Goal: Use online tool/utility: Utilize a website feature to perform a specific function

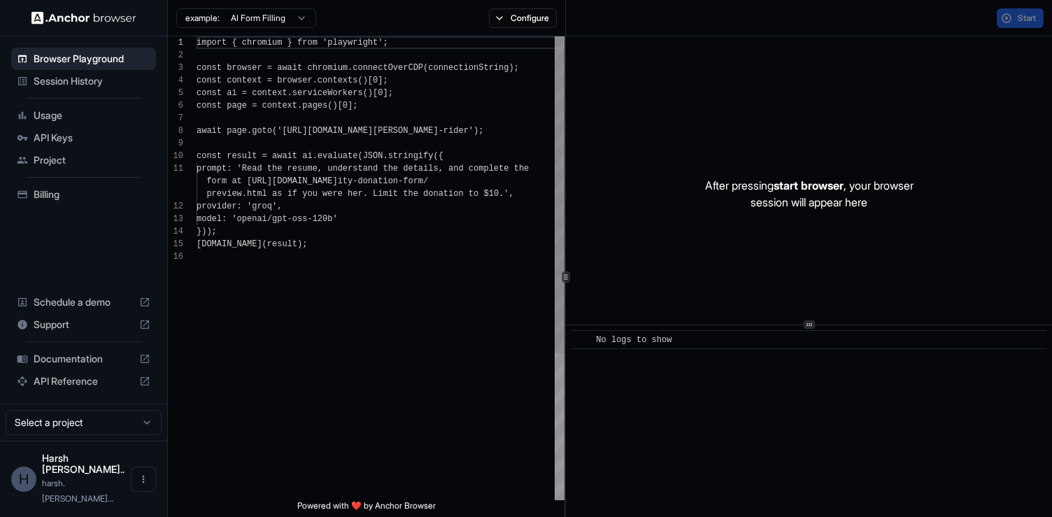
scroll to position [126, 0]
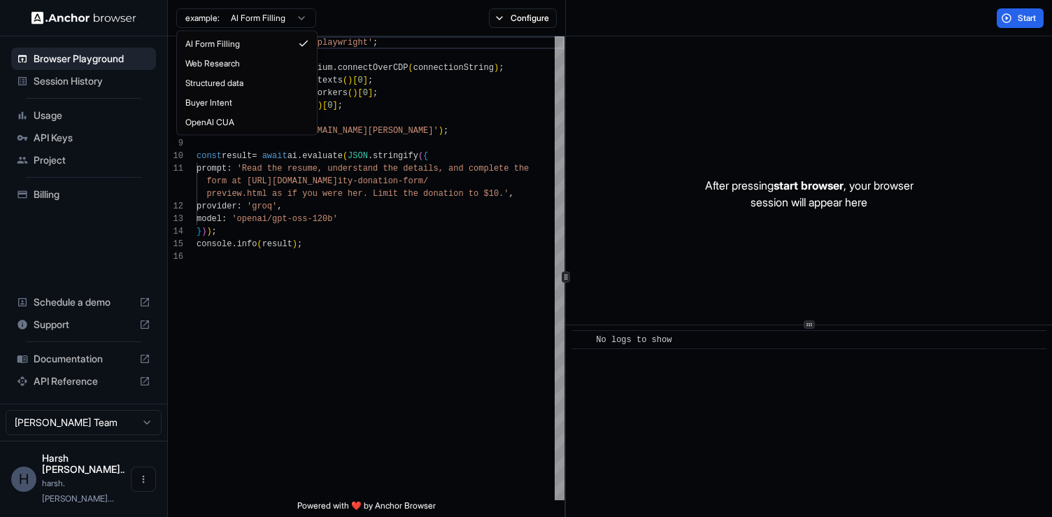
click at [271, 12] on html "Browser Playground Session History Usage API Keys Project Billing Schedule a de…" at bounding box center [526, 258] width 1052 height 517
click at [269, 20] on html "Browser Playground Session History Usage API Keys Project Billing Schedule a de…" at bounding box center [526, 258] width 1052 height 517
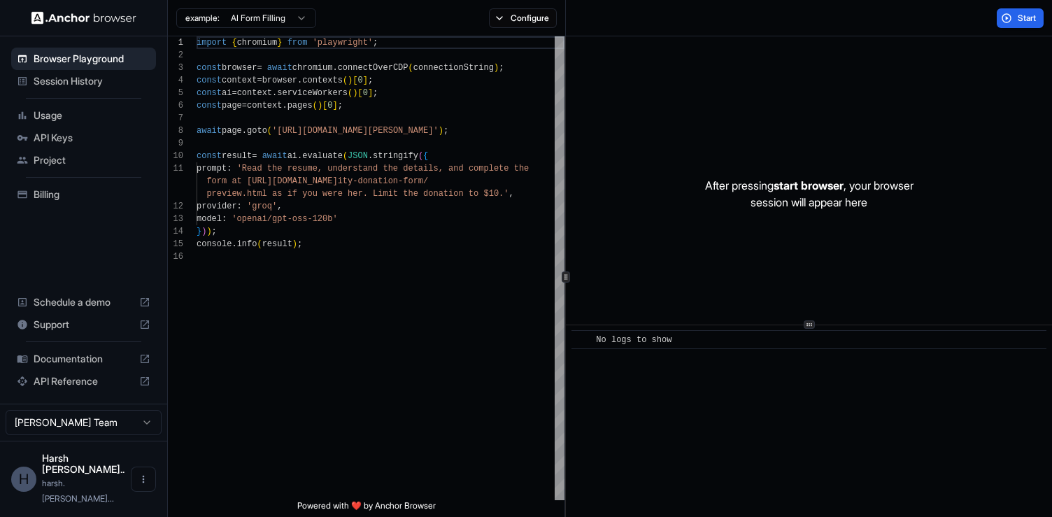
click at [110, 74] on span "Session History" at bounding box center [92, 81] width 117 height 14
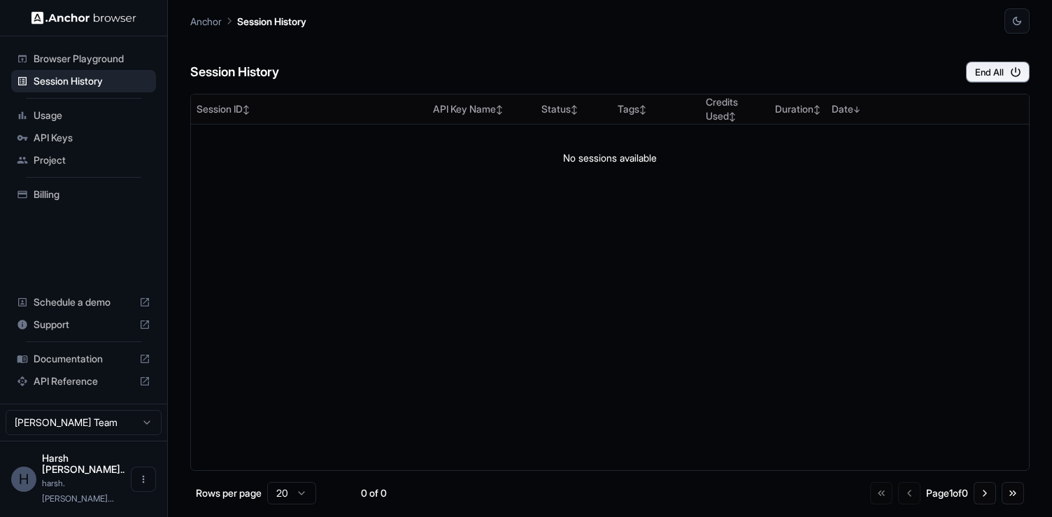
click at [108, 52] on span "Browser Playground" at bounding box center [92, 59] width 117 height 14
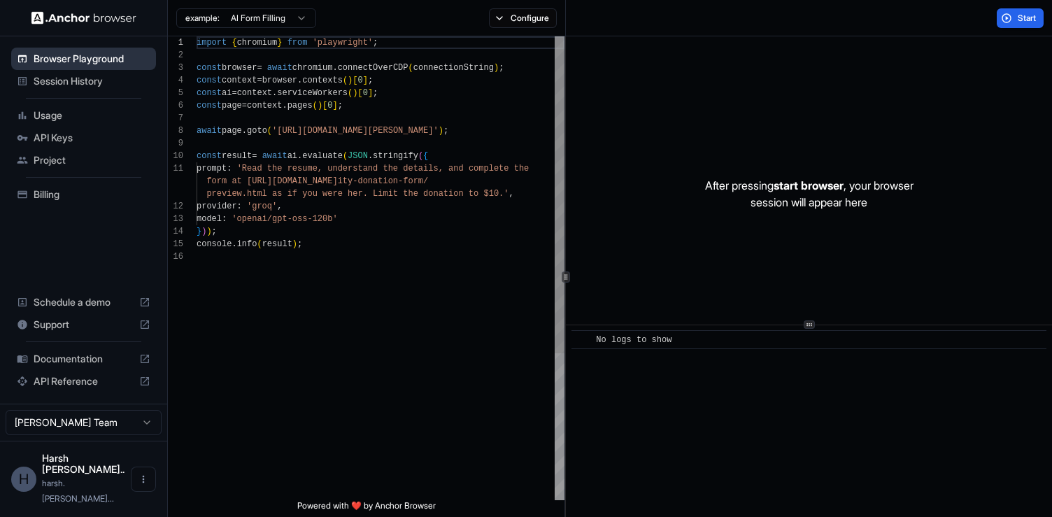
scroll to position [126, 0]
click at [513, 20] on button "Configure" at bounding box center [523, 18] width 68 height 20
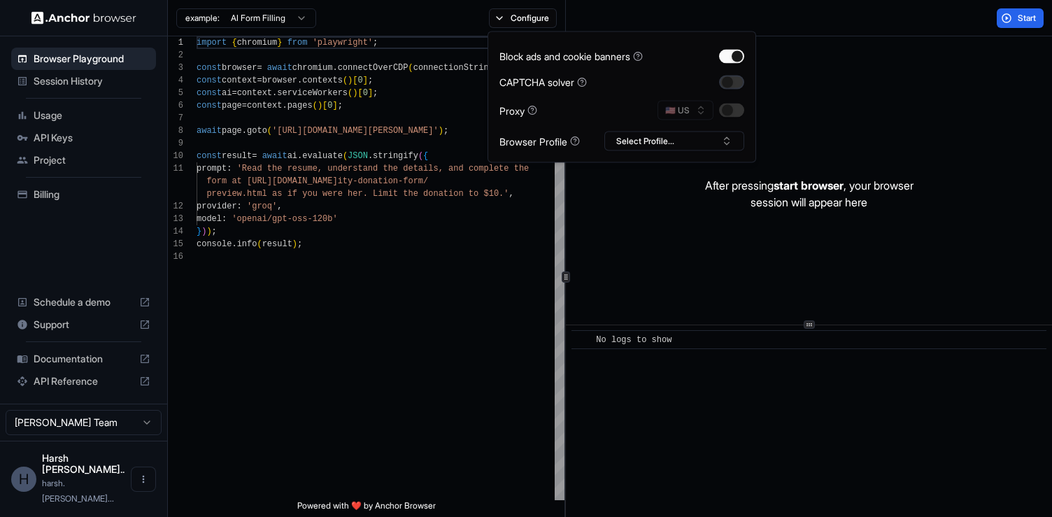
click at [733, 79] on button "button" at bounding box center [731, 82] width 25 height 14
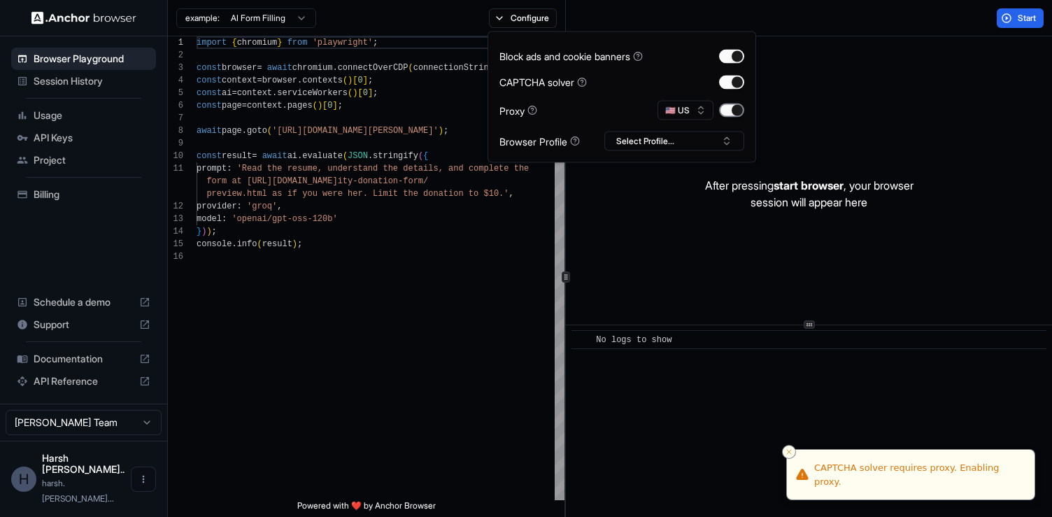
click at [731, 111] on button "button" at bounding box center [731, 110] width 25 height 14
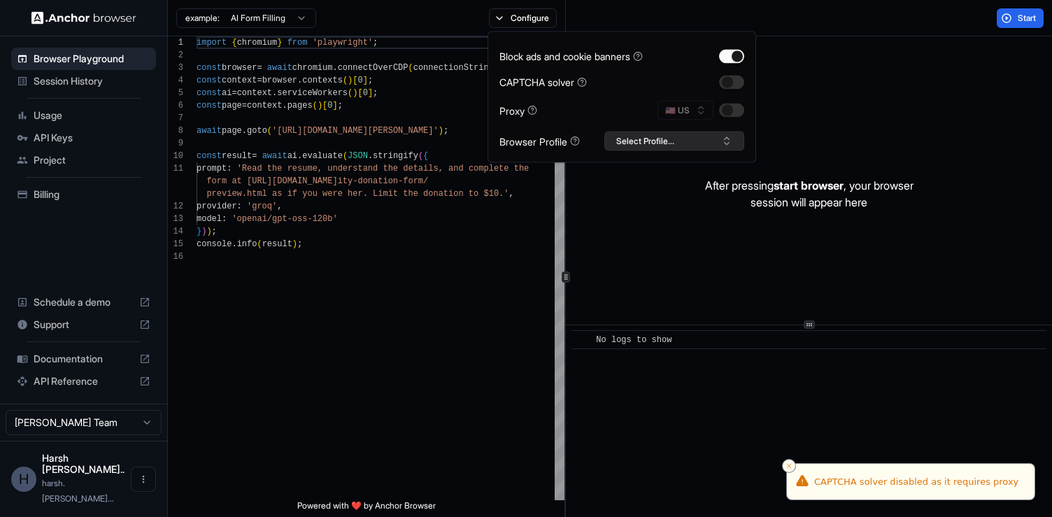
click at [715, 137] on button "Select Profile..." at bounding box center [674, 141] width 140 height 20
click at [448, 208] on div "import { chromium } from 'playwright' ; const browser = await chromium . connec…" at bounding box center [380, 375] width 368 height 678
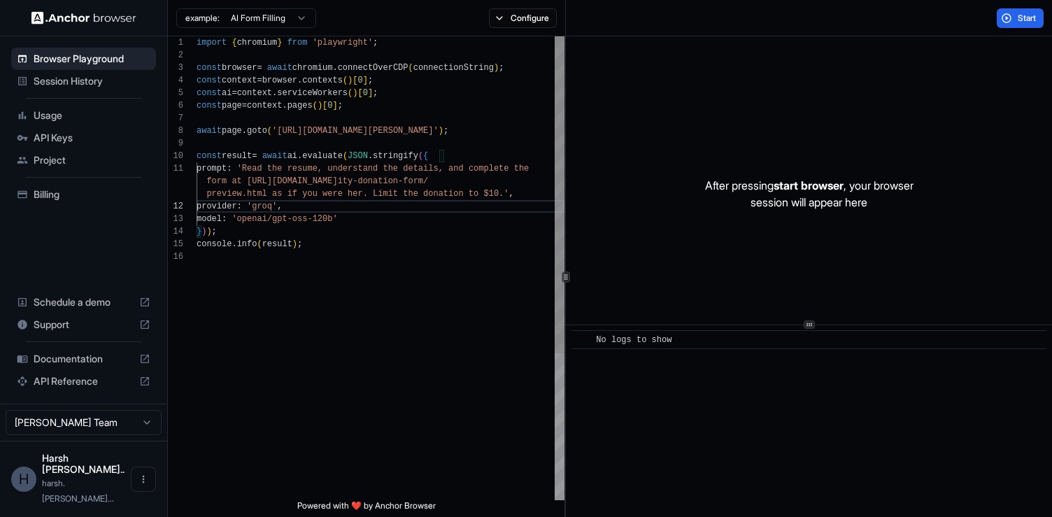
type textarea "**********"
drag, startPoint x: 481, startPoint y: 130, endPoint x: 283, endPoint y: 134, distance: 197.9
click at [283, 134] on div "await page . goto ( '[URL][DOMAIN_NAME][PERSON_NAME]' ) ; const result = await …" at bounding box center [380, 375] width 368 height 678
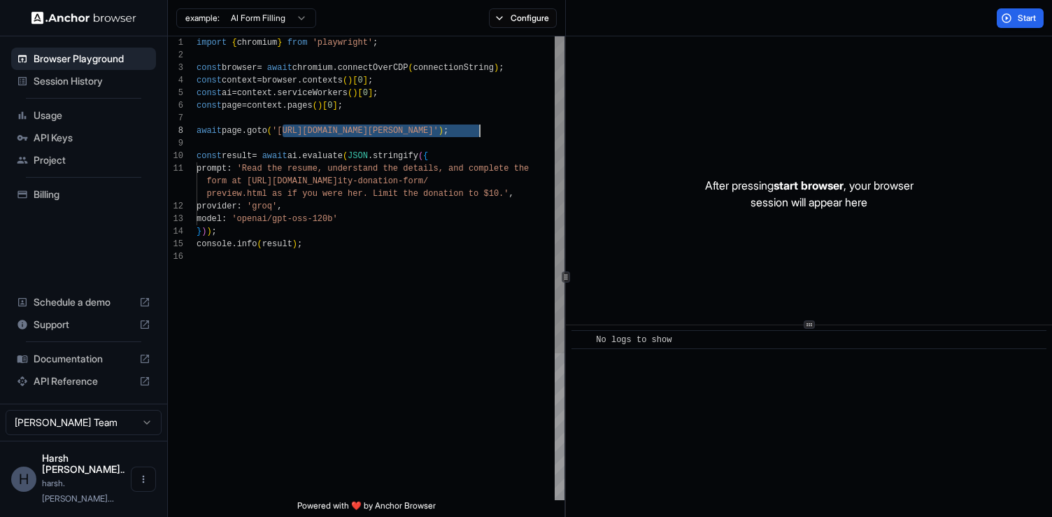
drag, startPoint x: 281, startPoint y: 132, endPoint x: 480, endPoint y: 126, distance: 198.7
click at [480, 126] on div "import { chromium } from 'playwright' ; const browser = await chromium . connec…" at bounding box center [380, 375] width 368 height 678
click at [510, 199] on div "import { chromium } from 'playwright' ; const browser = await chromium . connec…" at bounding box center [380, 375] width 368 height 678
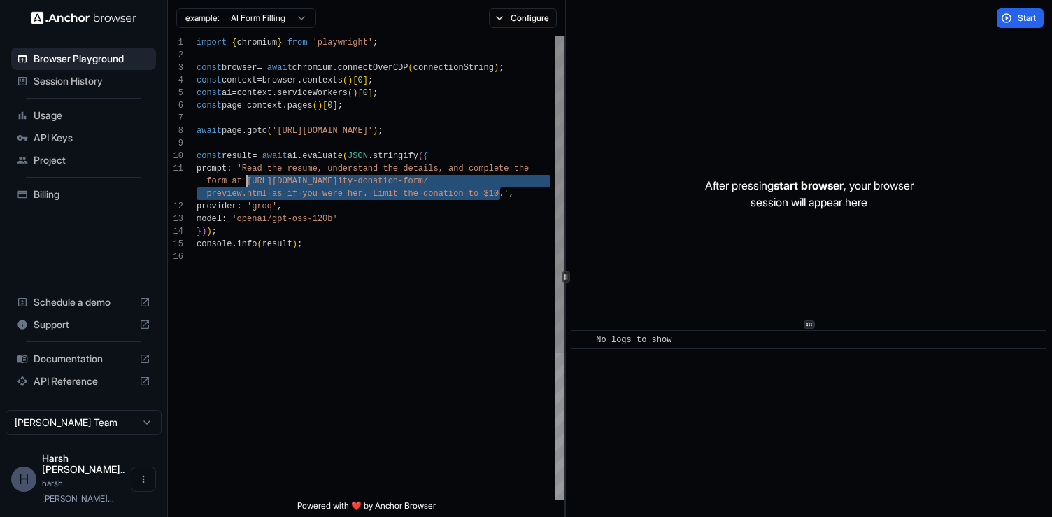
scroll to position [0, 0]
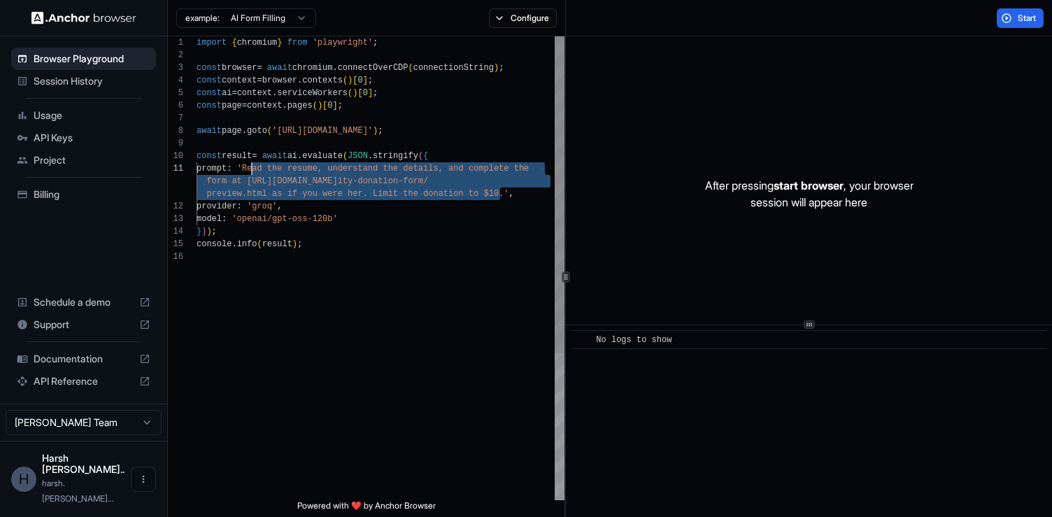
drag, startPoint x: 501, startPoint y: 193, endPoint x: 250, endPoint y: 171, distance: 252.7
click at [250, 171] on div "import { chromium } from 'playwright' ; const browser = await chromium . connec…" at bounding box center [380, 375] width 368 height 678
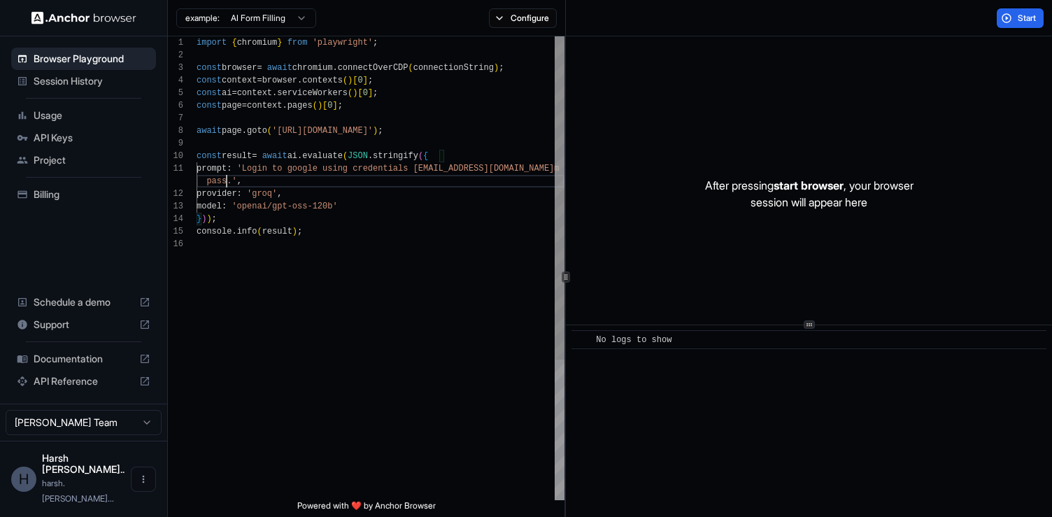
scroll to position [13, 0]
type textarea "**********"
click at [1023, 24] on button "Start" at bounding box center [1019, 18] width 47 height 20
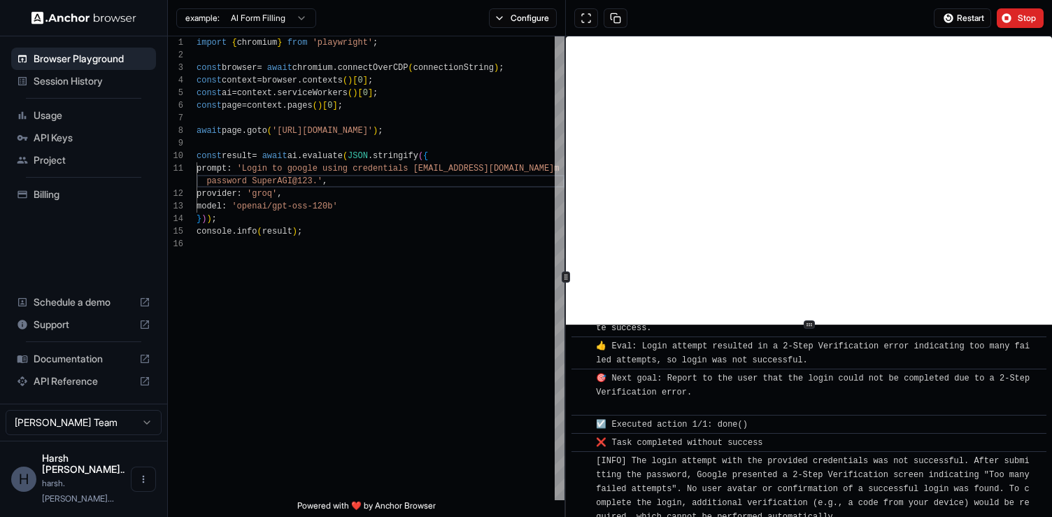
scroll to position [847, 0]
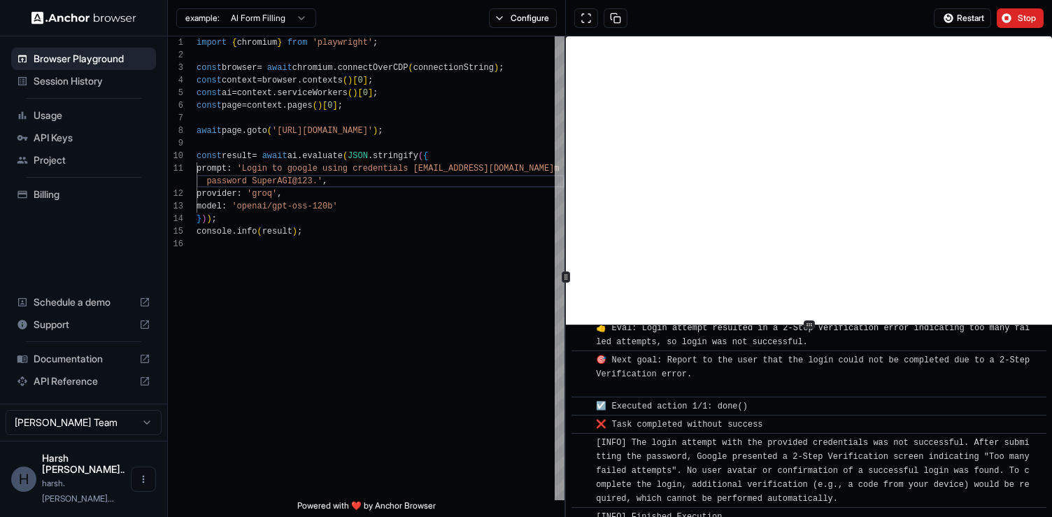
click at [62, 141] on span "API Keys" at bounding box center [92, 138] width 117 height 14
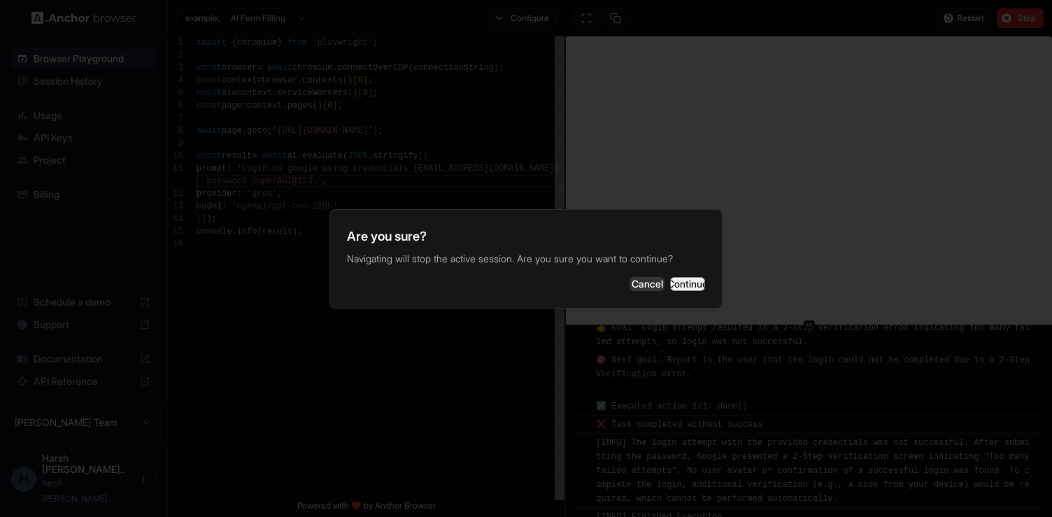
click at [681, 277] on button "Continue" at bounding box center [687, 284] width 35 height 14
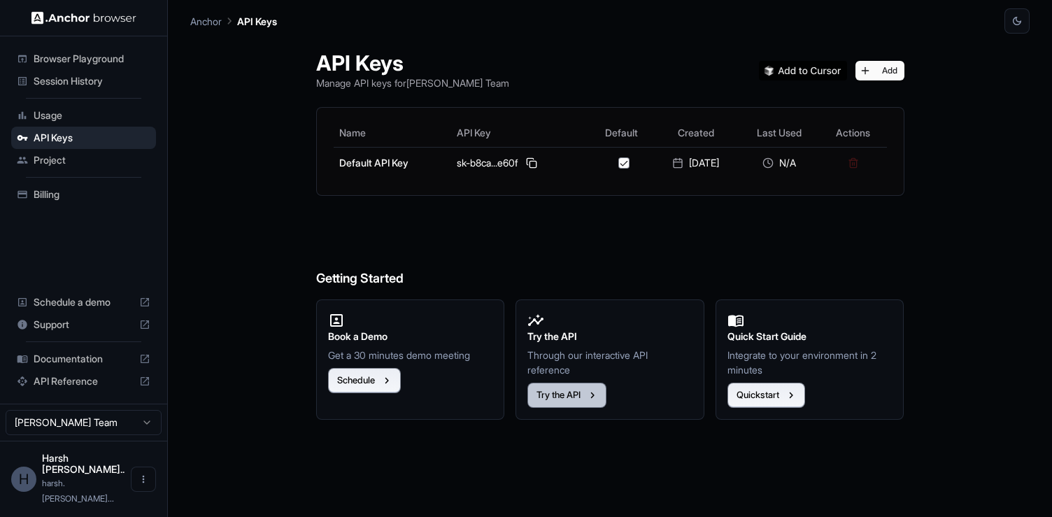
click at [585, 385] on button "Try the API" at bounding box center [566, 395] width 79 height 25
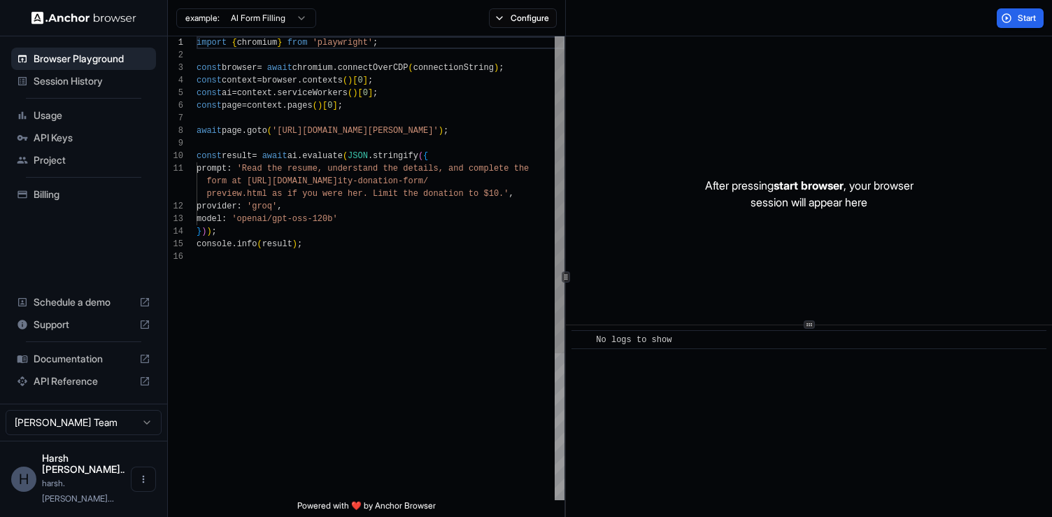
scroll to position [126, 0]
click at [253, 24] on html "Browser Playground Session History Usage API Keys Project Billing Schedule a de…" at bounding box center [526, 258] width 1052 height 517
